Goal: Task Accomplishment & Management: Complete application form

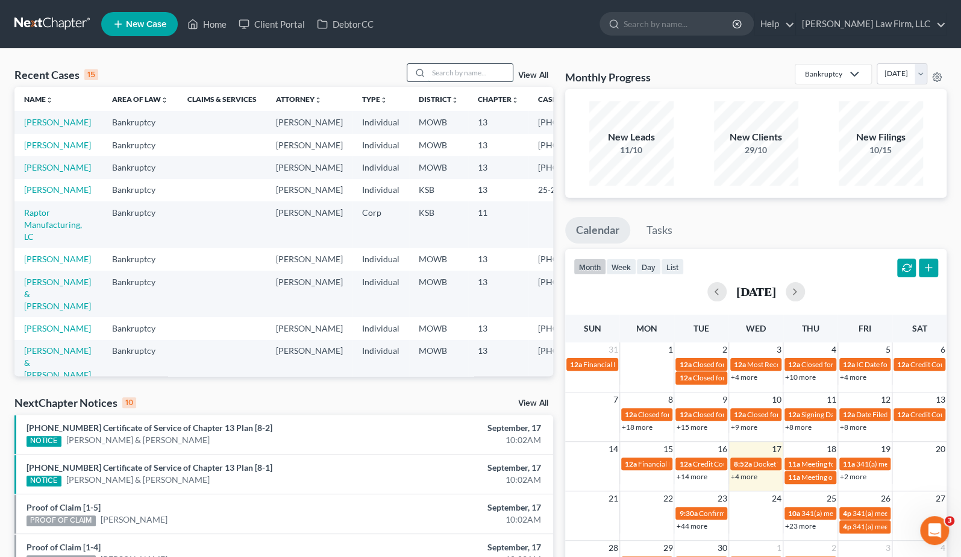
click at [466, 78] on input "search" at bounding box center [470, 72] width 84 height 17
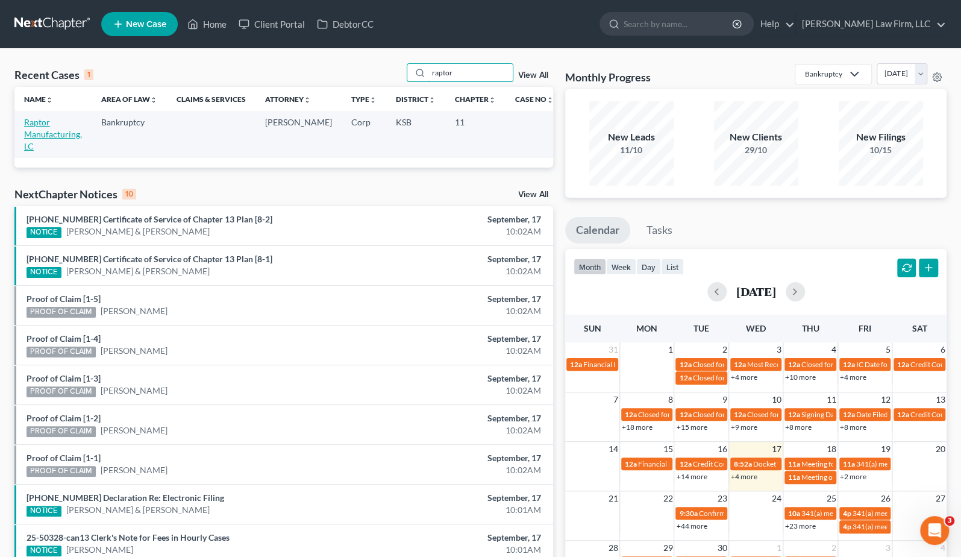
type input "raptor"
click at [67, 137] on link "Raptor Manufacturing, LC" at bounding box center [53, 134] width 58 height 34
select select "6"
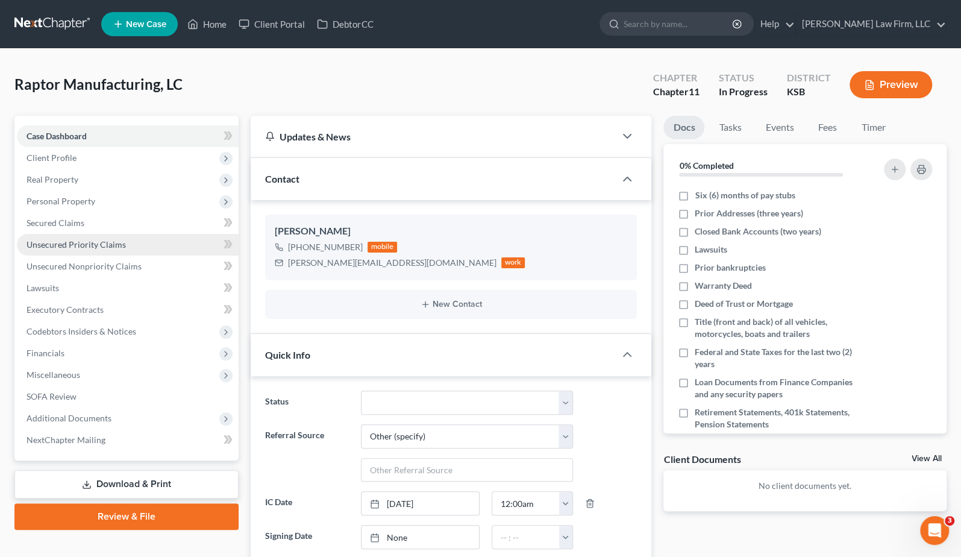
click at [107, 245] on span "Unsecured Priority Claims" at bounding box center [76, 244] width 99 height 10
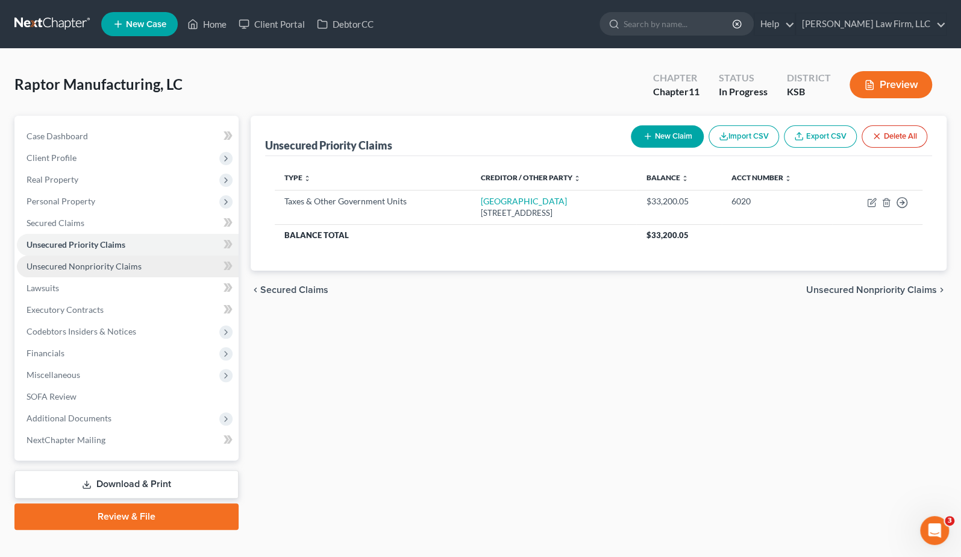
click at [106, 261] on span "Unsecured Nonpriority Claims" at bounding box center [84, 266] width 115 height 10
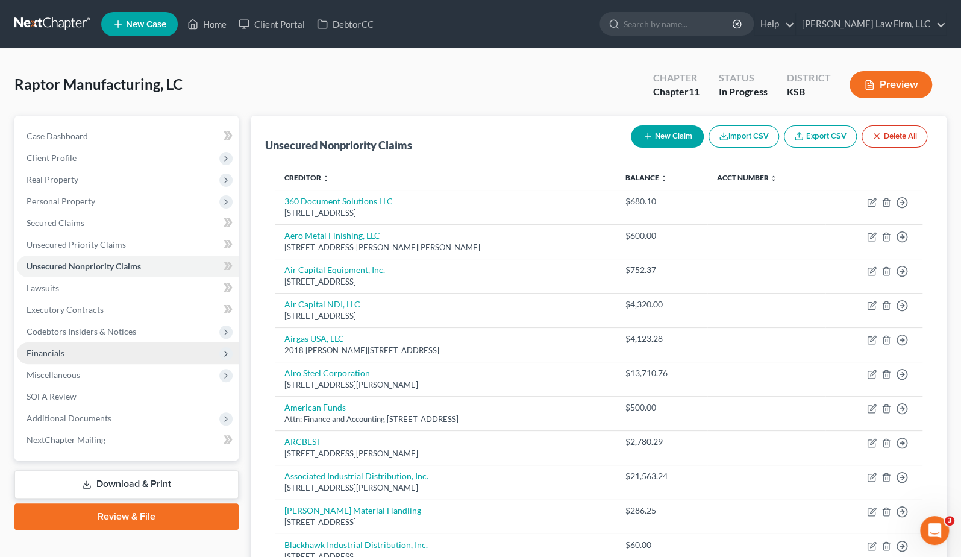
click at [121, 361] on span "Financials" at bounding box center [128, 353] width 222 height 22
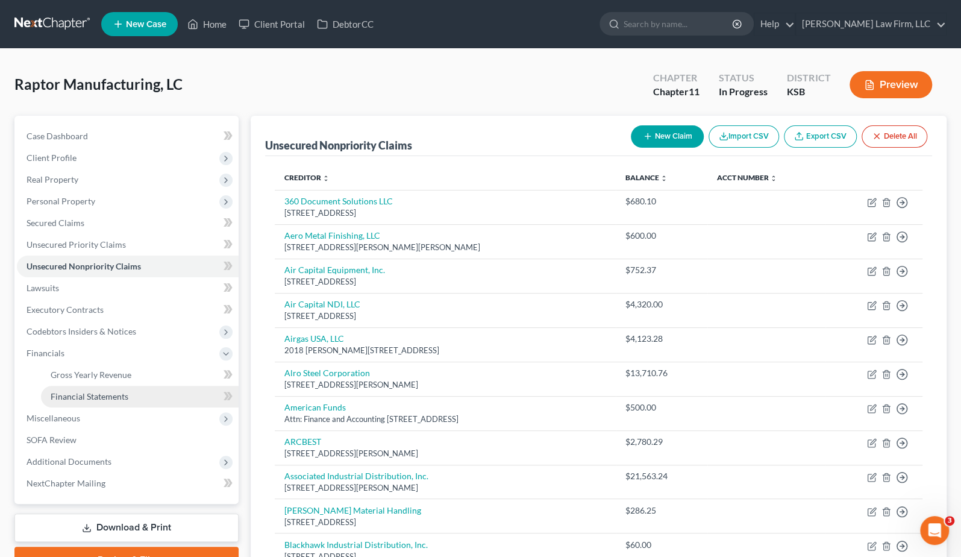
click at [120, 389] on link "Financial Statements" at bounding box center [140, 397] width 198 height 22
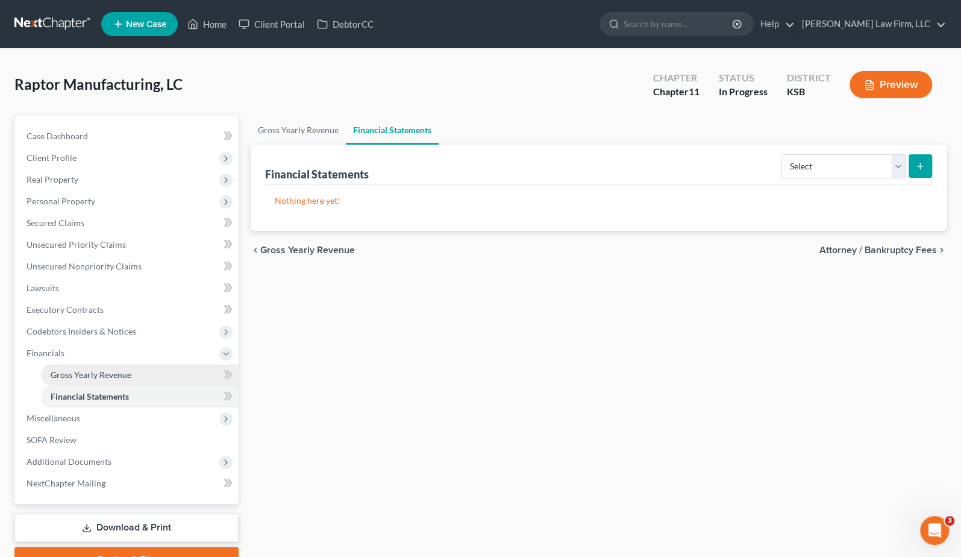
click at [116, 374] on span "Gross Yearly Revenue" at bounding box center [91, 374] width 81 height 10
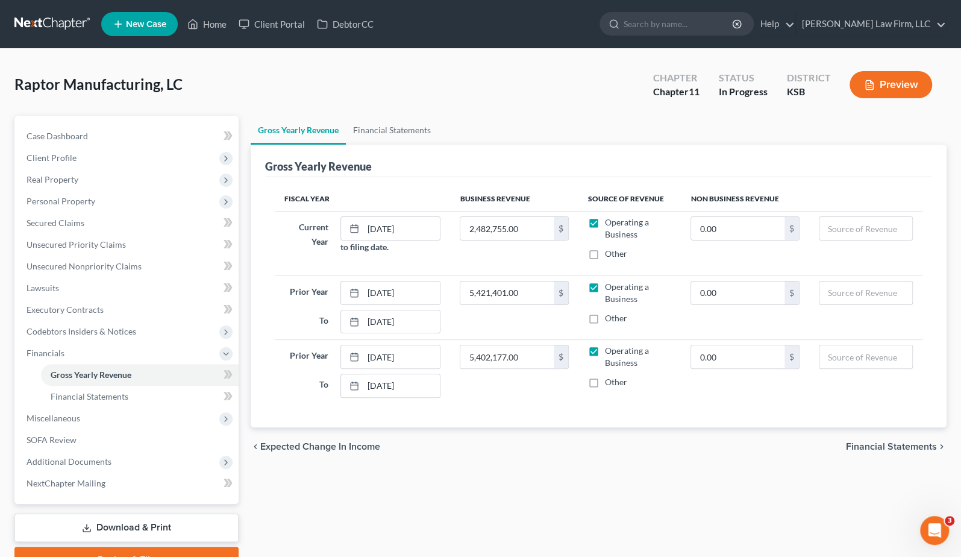
click at [261, 93] on div "Raptor Manufacturing, LC Upgraded Chapter Chapter 11 Status In Progress Distric…" at bounding box center [480, 89] width 932 height 52
click at [393, 130] on link "Financial Statements" at bounding box center [392, 130] width 92 height 29
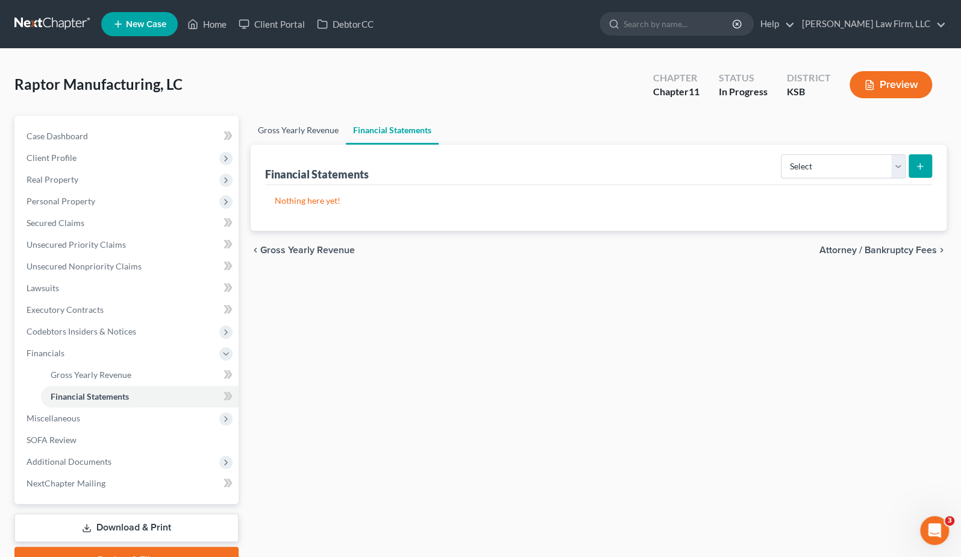
click at [307, 128] on link "Gross Yearly Revenue" at bounding box center [298, 130] width 95 height 29
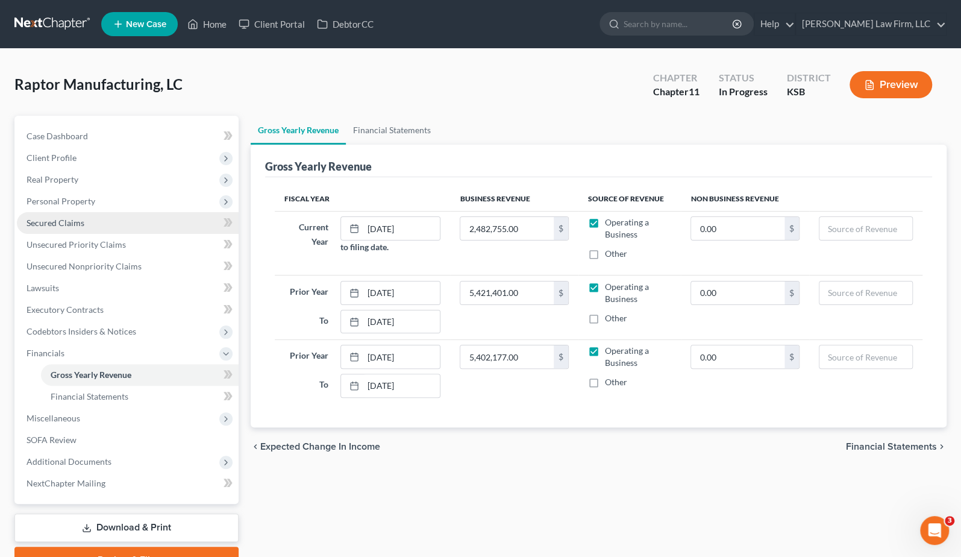
click at [116, 227] on link "Secured Claims" at bounding box center [128, 223] width 222 height 22
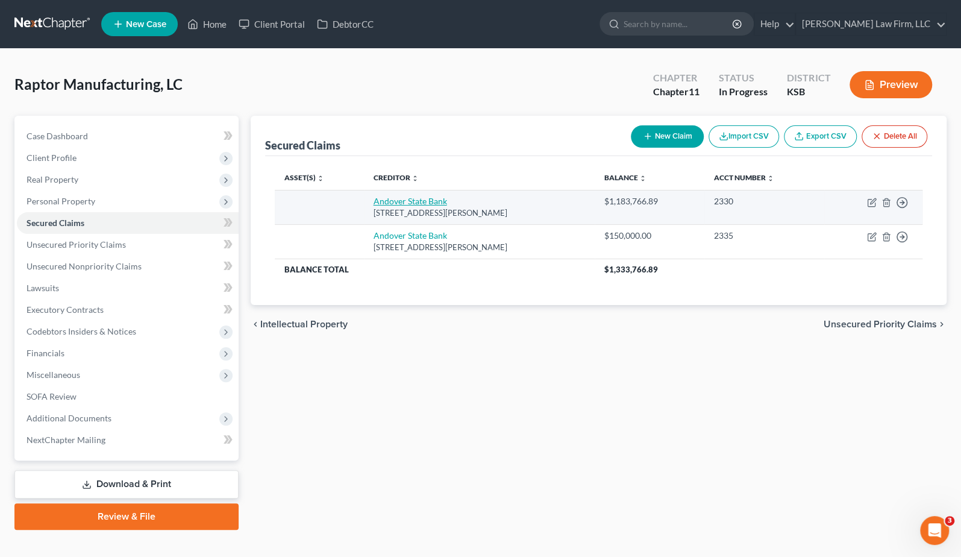
click at [431, 197] on link "Andover State Bank" at bounding box center [411, 201] width 74 height 10
select select "17"
select select "0"
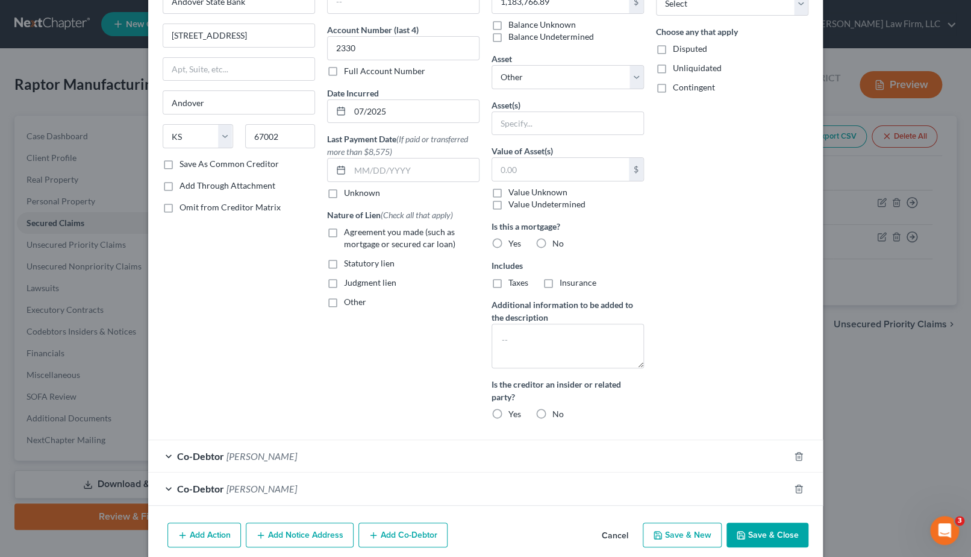
scroll to position [127, 0]
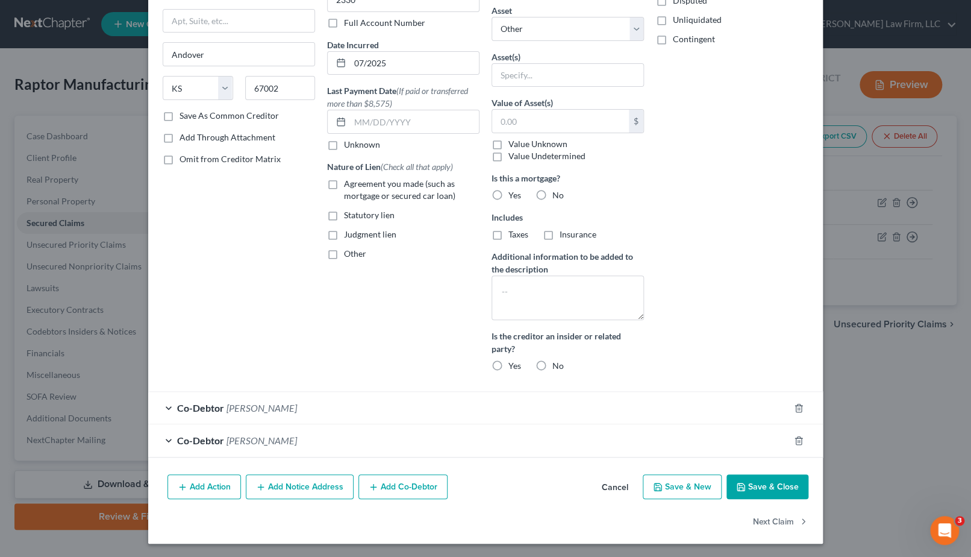
click at [419, 393] on div "Co-Debtor [PERSON_NAME]" at bounding box center [468, 408] width 641 height 32
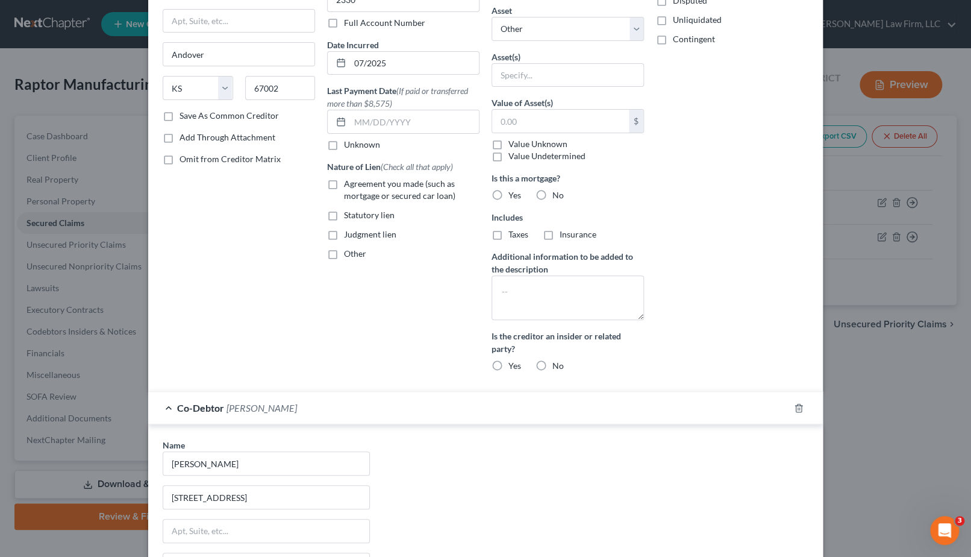
click at [419, 393] on div "Co-Debtor [PERSON_NAME]" at bounding box center [468, 408] width 641 height 32
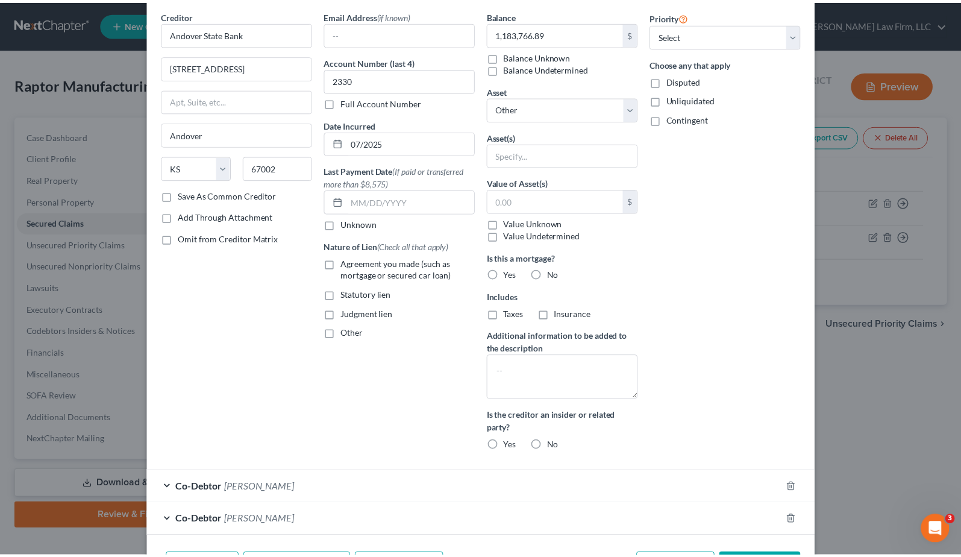
scroll to position [0, 0]
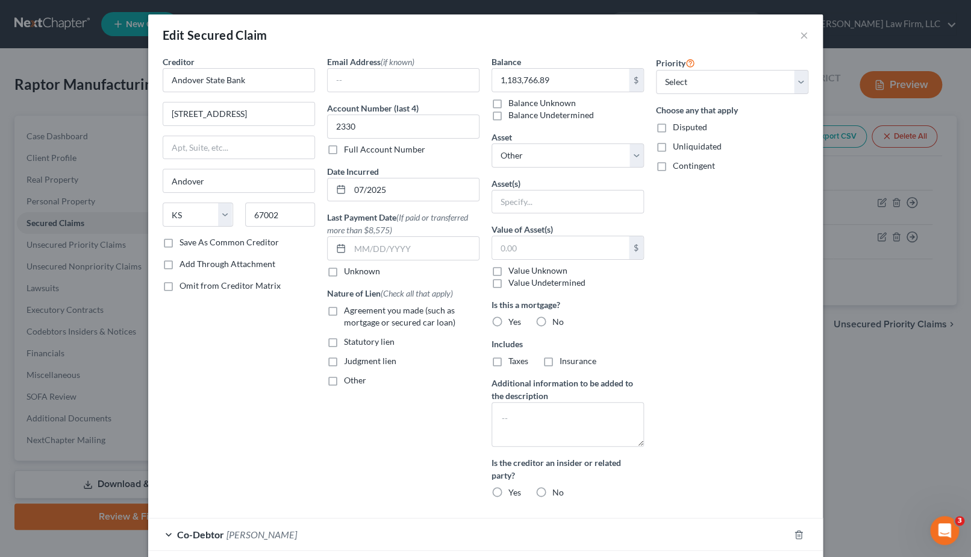
click at [804, 42] on div "Edit Secured Claim ×" at bounding box center [485, 34] width 675 height 41
click at [800, 36] on button "×" at bounding box center [804, 35] width 8 height 14
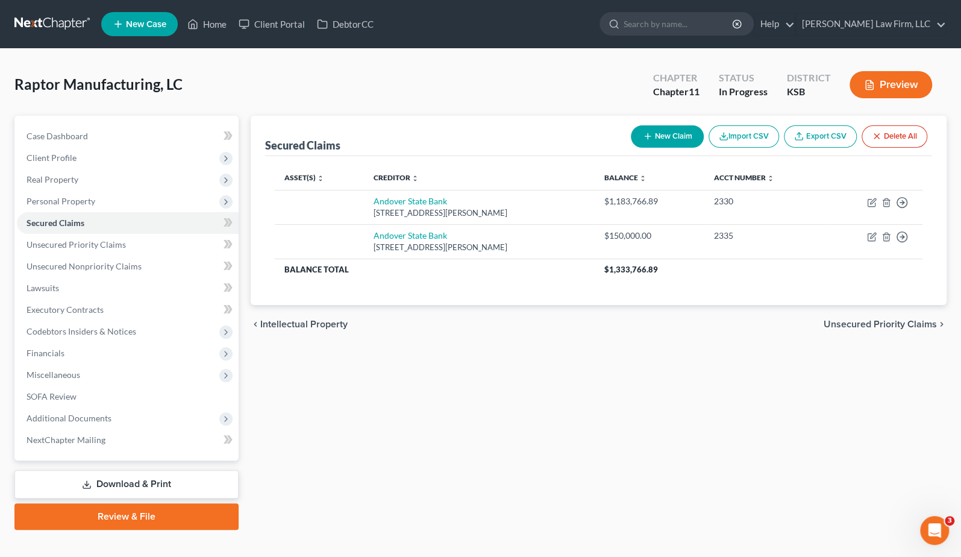
click at [398, 336] on div "chevron_left Intellectual Property Unsecured Priority Claims chevron_right" at bounding box center [599, 324] width 696 height 39
click at [131, 355] on span "Financials" at bounding box center [128, 353] width 222 height 22
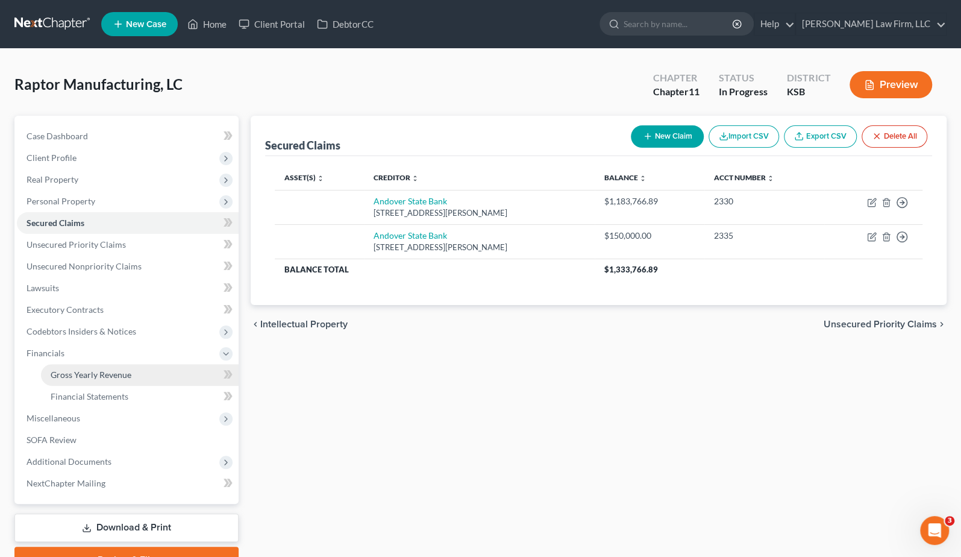
click at [124, 380] on link "Gross Yearly Revenue" at bounding box center [140, 375] width 198 height 22
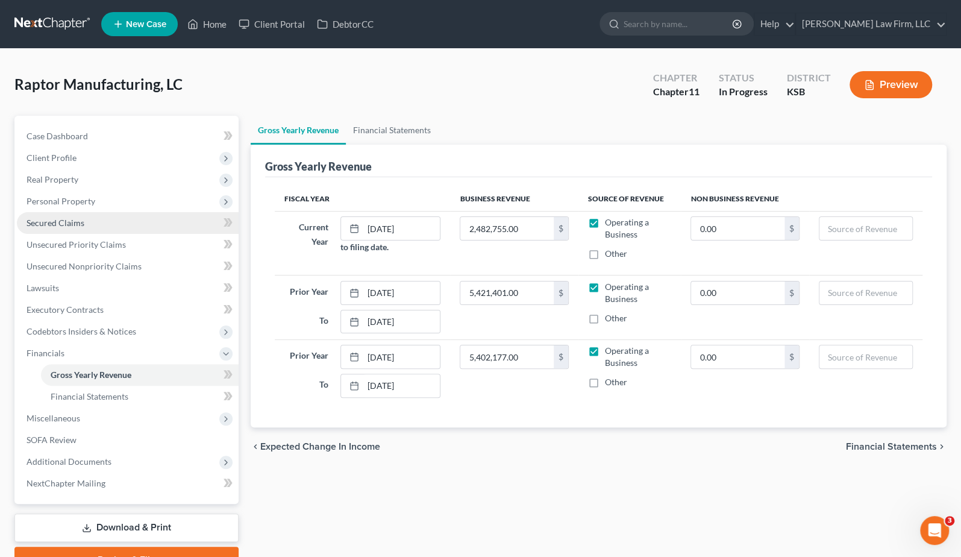
click at [105, 221] on link "Secured Claims" at bounding box center [128, 223] width 222 height 22
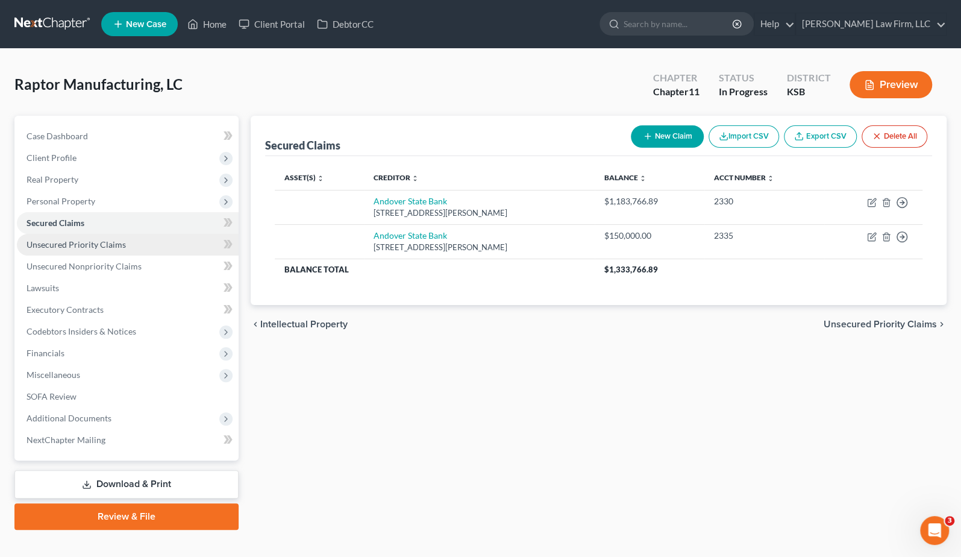
click at [96, 249] on link "Unsecured Priority Claims" at bounding box center [128, 245] width 222 height 22
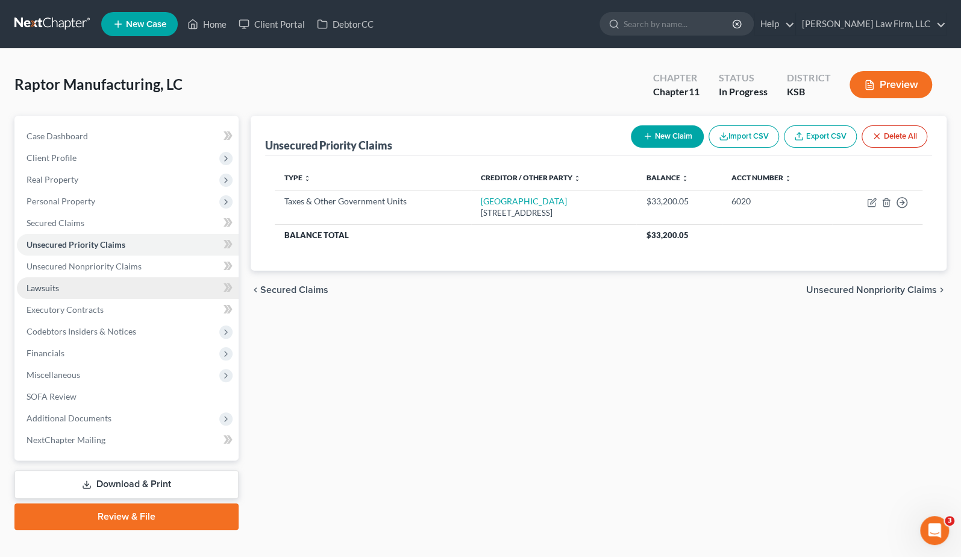
click at [92, 277] on link "Lawsuits" at bounding box center [128, 288] width 222 height 22
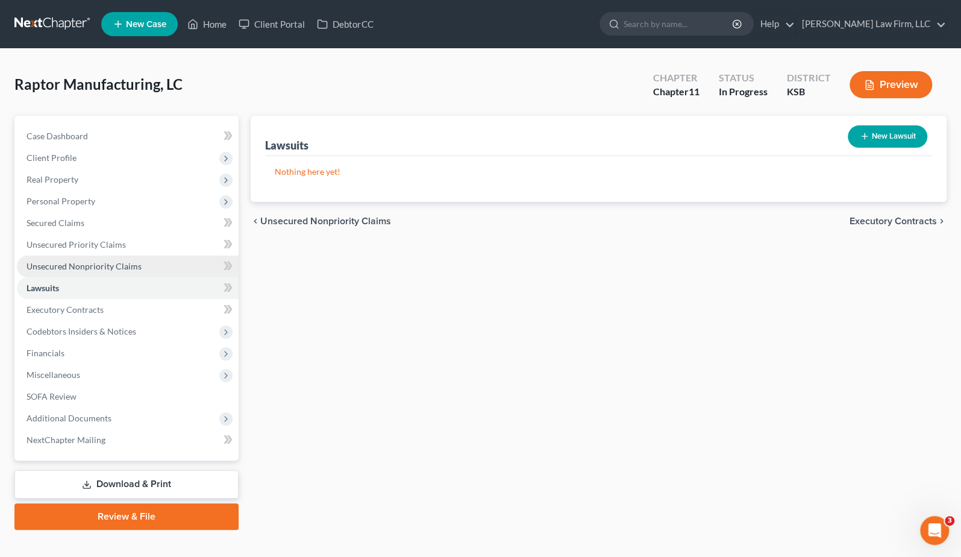
click at [91, 262] on span "Unsecured Nonpriority Claims" at bounding box center [84, 266] width 115 height 10
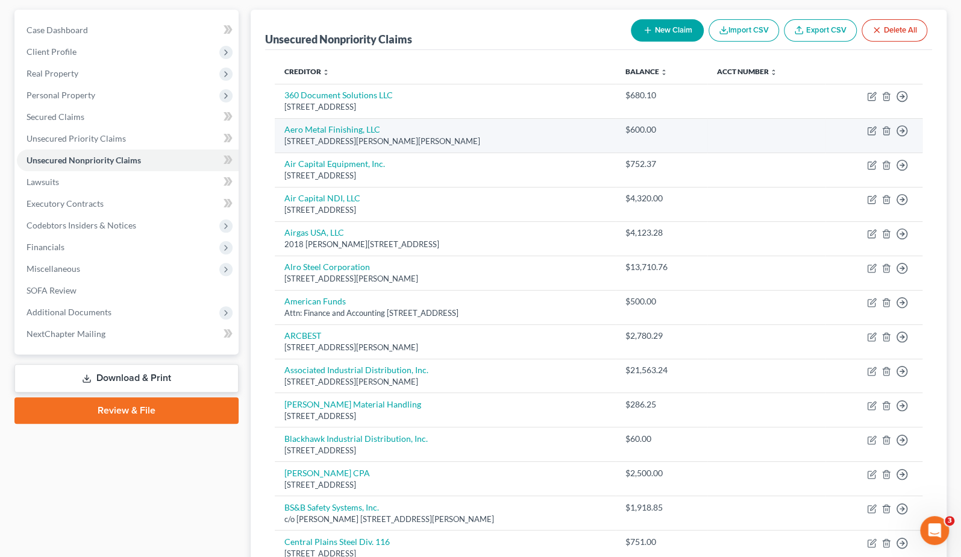
scroll to position [134, 0]
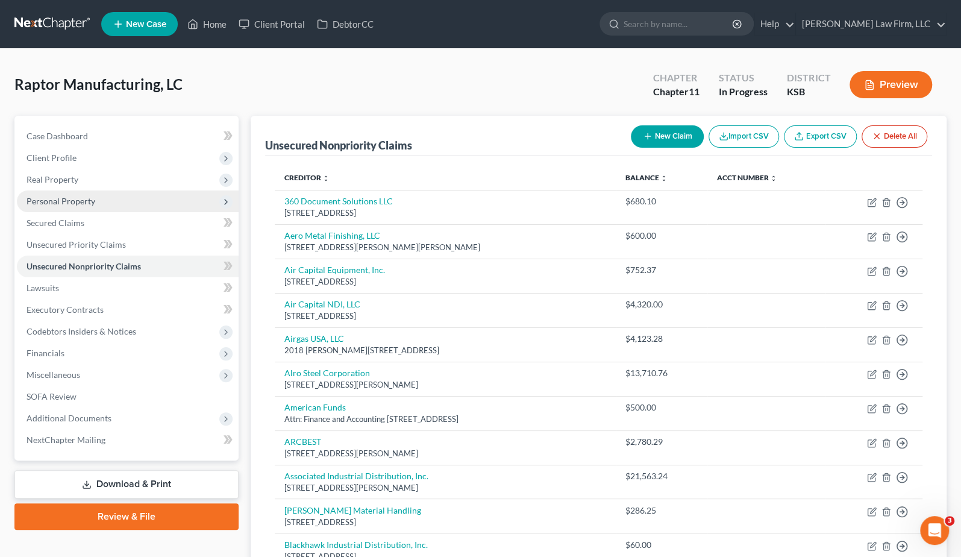
click at [126, 202] on span "Personal Property" at bounding box center [128, 201] width 222 height 22
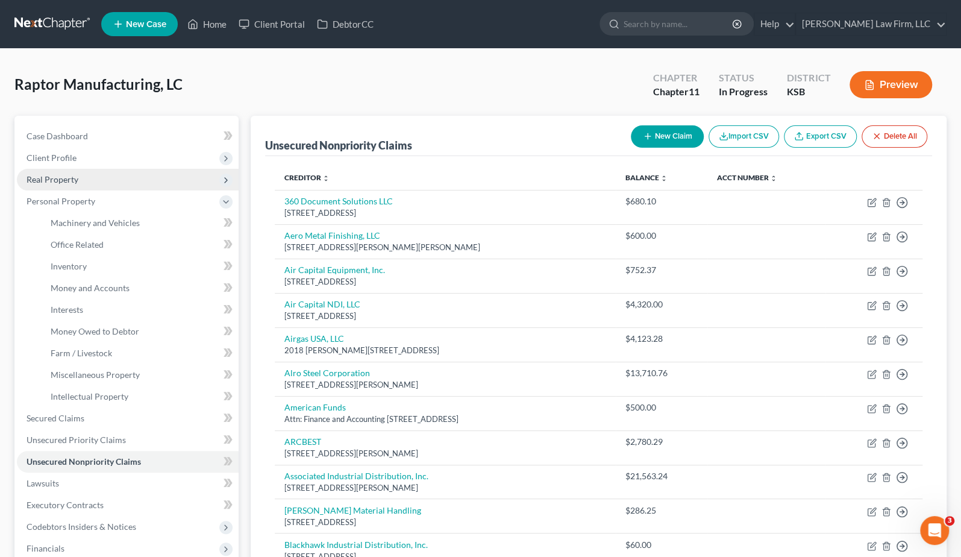
click at [122, 184] on span "Real Property" at bounding box center [128, 180] width 222 height 22
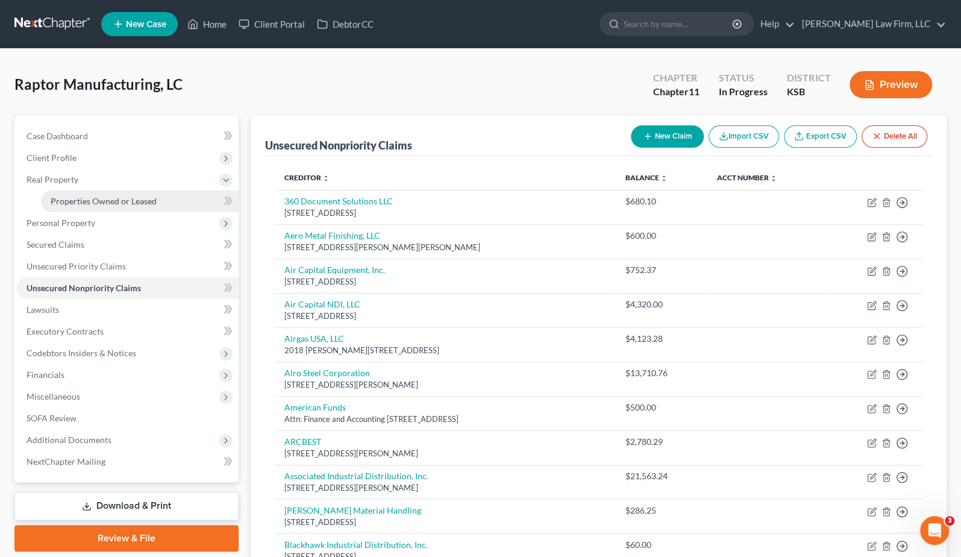
click at [122, 197] on span "Properties Owned or Leased" at bounding box center [104, 201] width 106 height 10
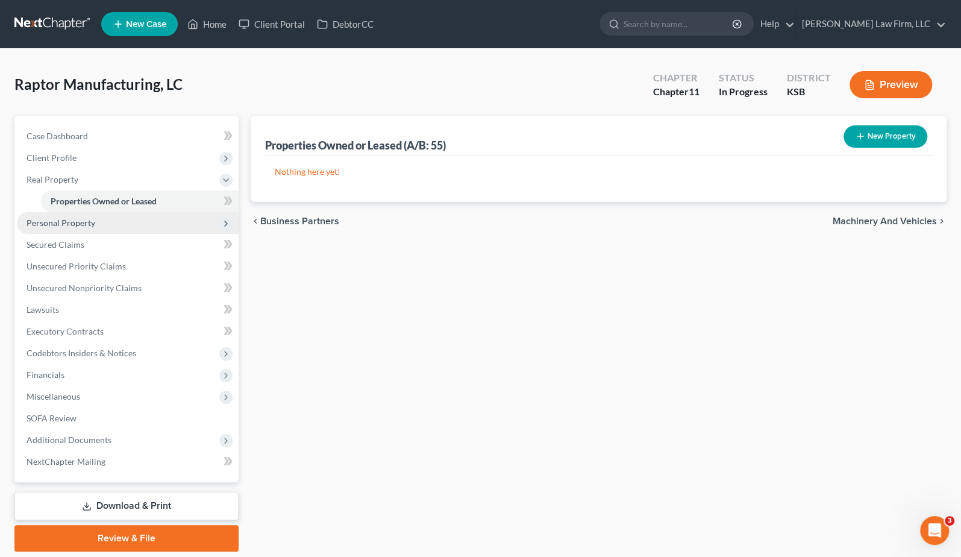
click at [120, 217] on span "Personal Property" at bounding box center [128, 223] width 222 height 22
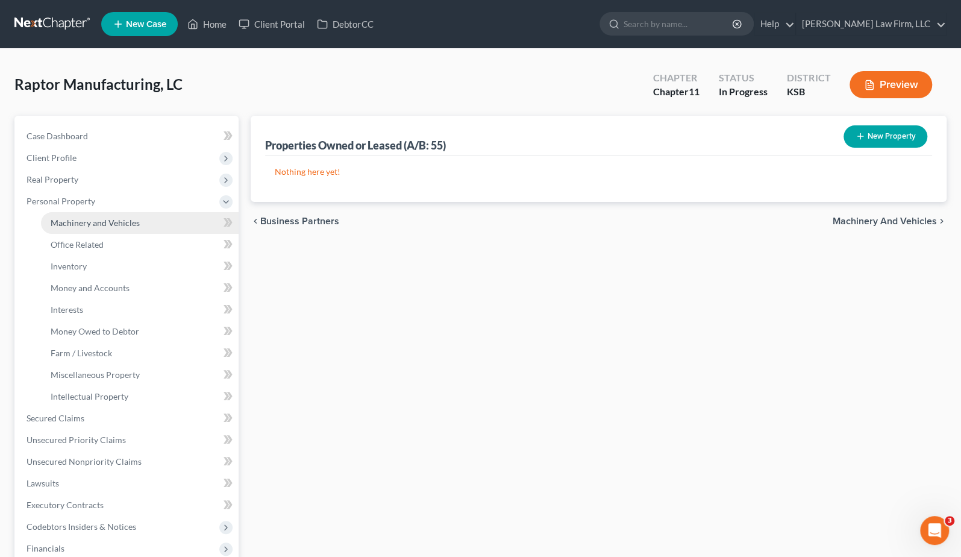
click at [117, 228] on link "Machinery and Vehicles" at bounding box center [140, 223] width 198 height 22
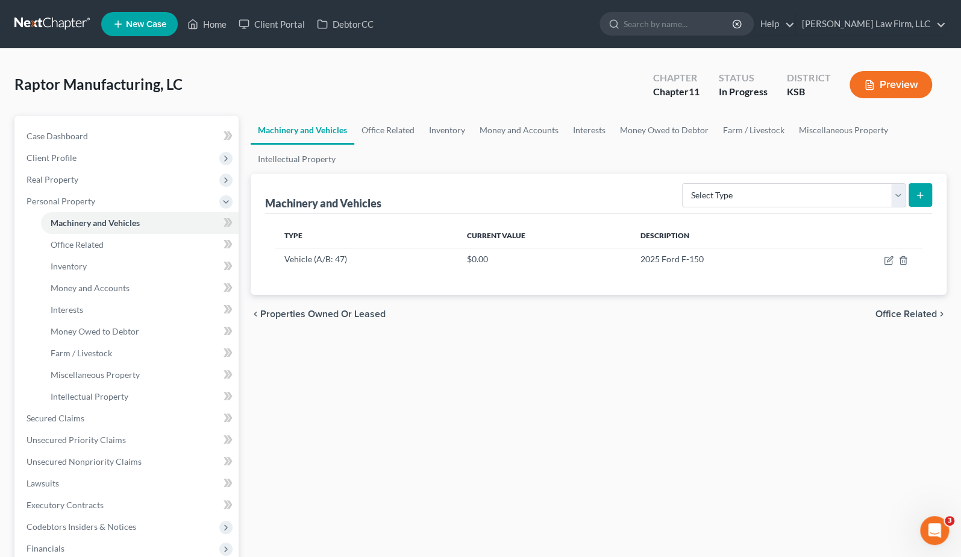
click at [63, 25] on link at bounding box center [52, 24] width 77 height 22
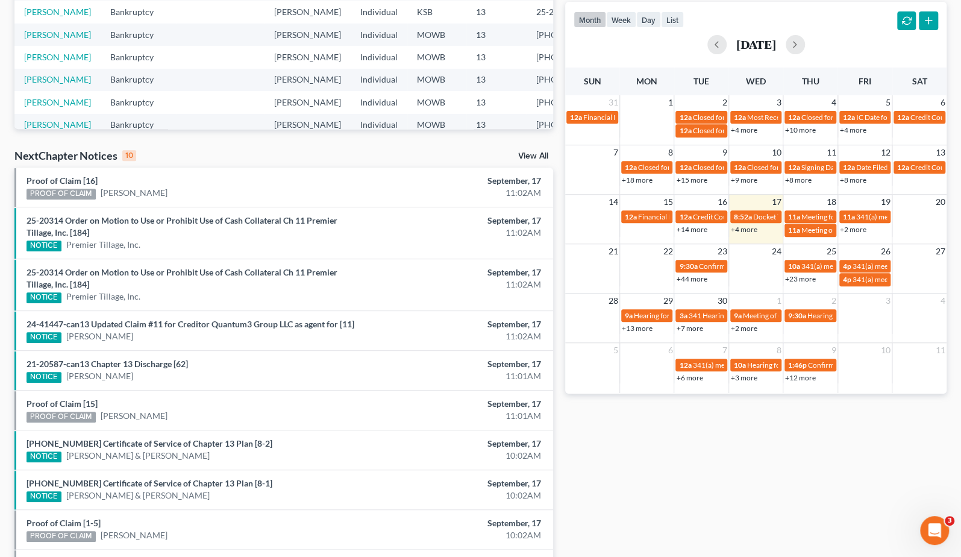
scroll to position [332, 0]
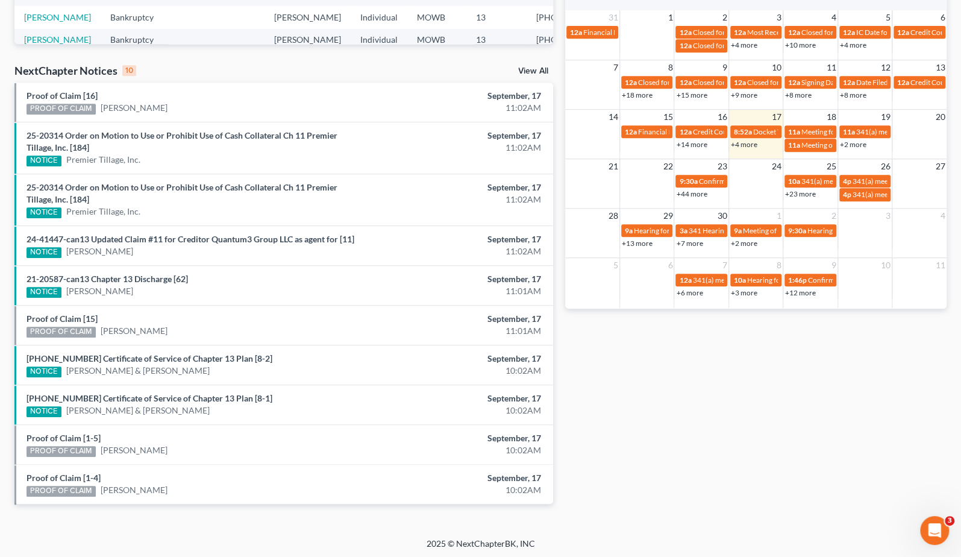
click at [521, 72] on link "View All" at bounding box center [533, 71] width 30 height 8
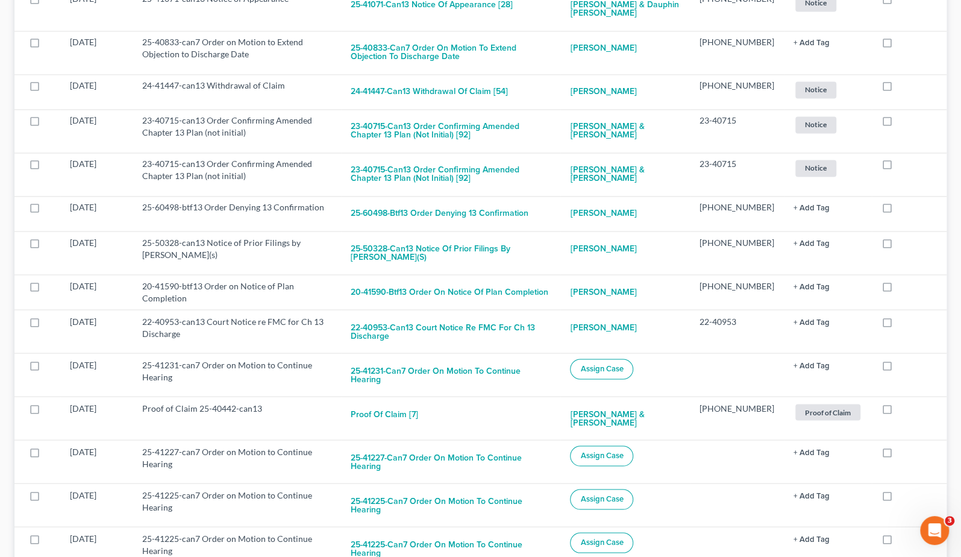
scroll to position [1205, 0]
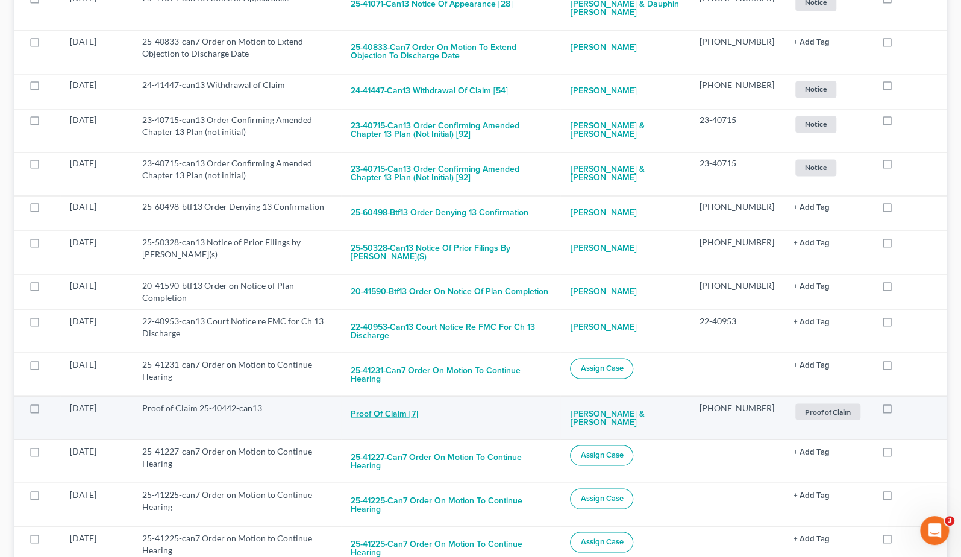
click at [375, 401] on button "Proof of Claim [7]" at bounding box center [384, 413] width 67 height 24
checkbox input "true"
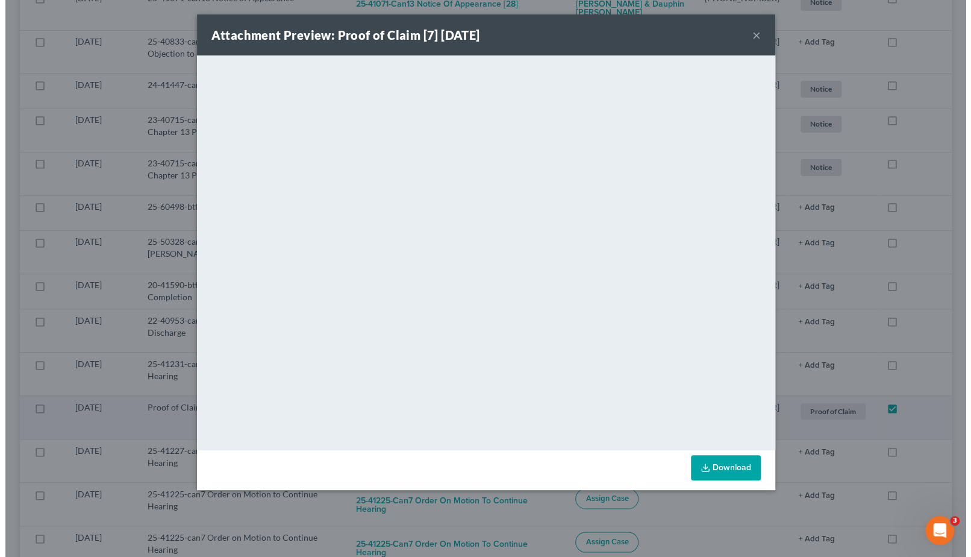
scroll to position [1204, 0]
